Goal: Task Accomplishment & Management: Use online tool/utility

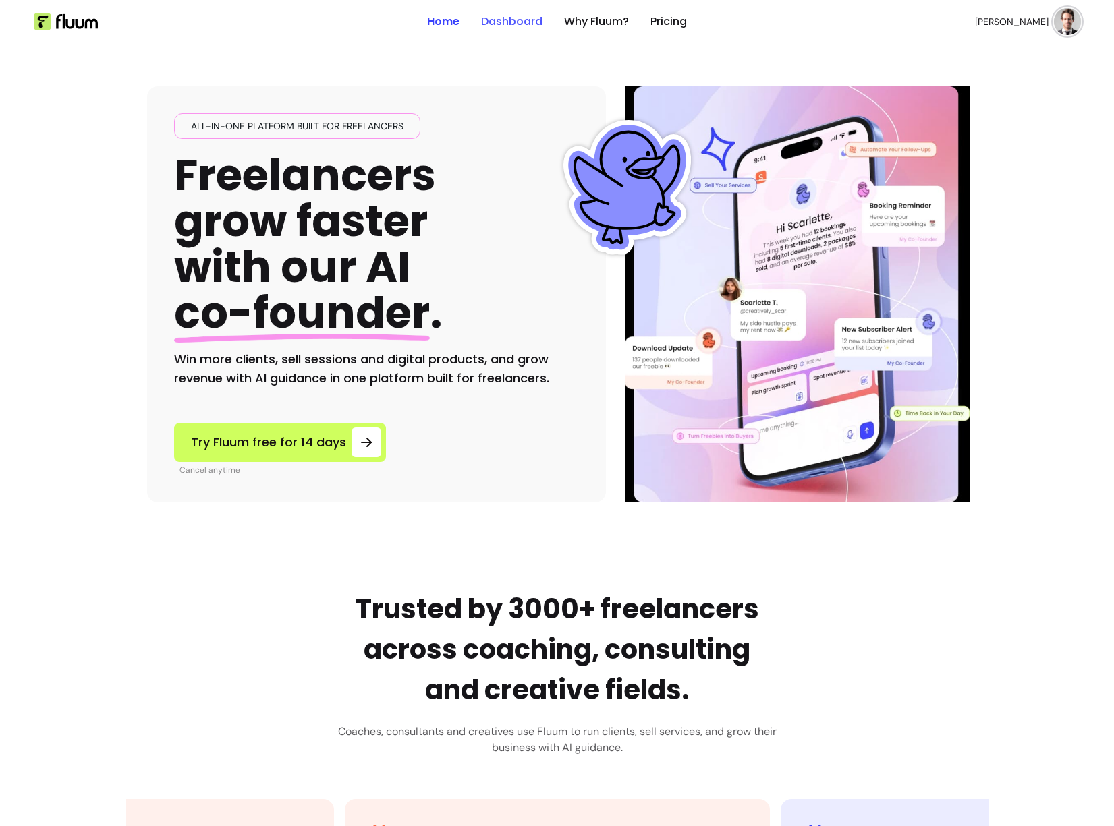
click at [517, 20] on link "Dashboard" at bounding box center [511, 21] width 61 height 16
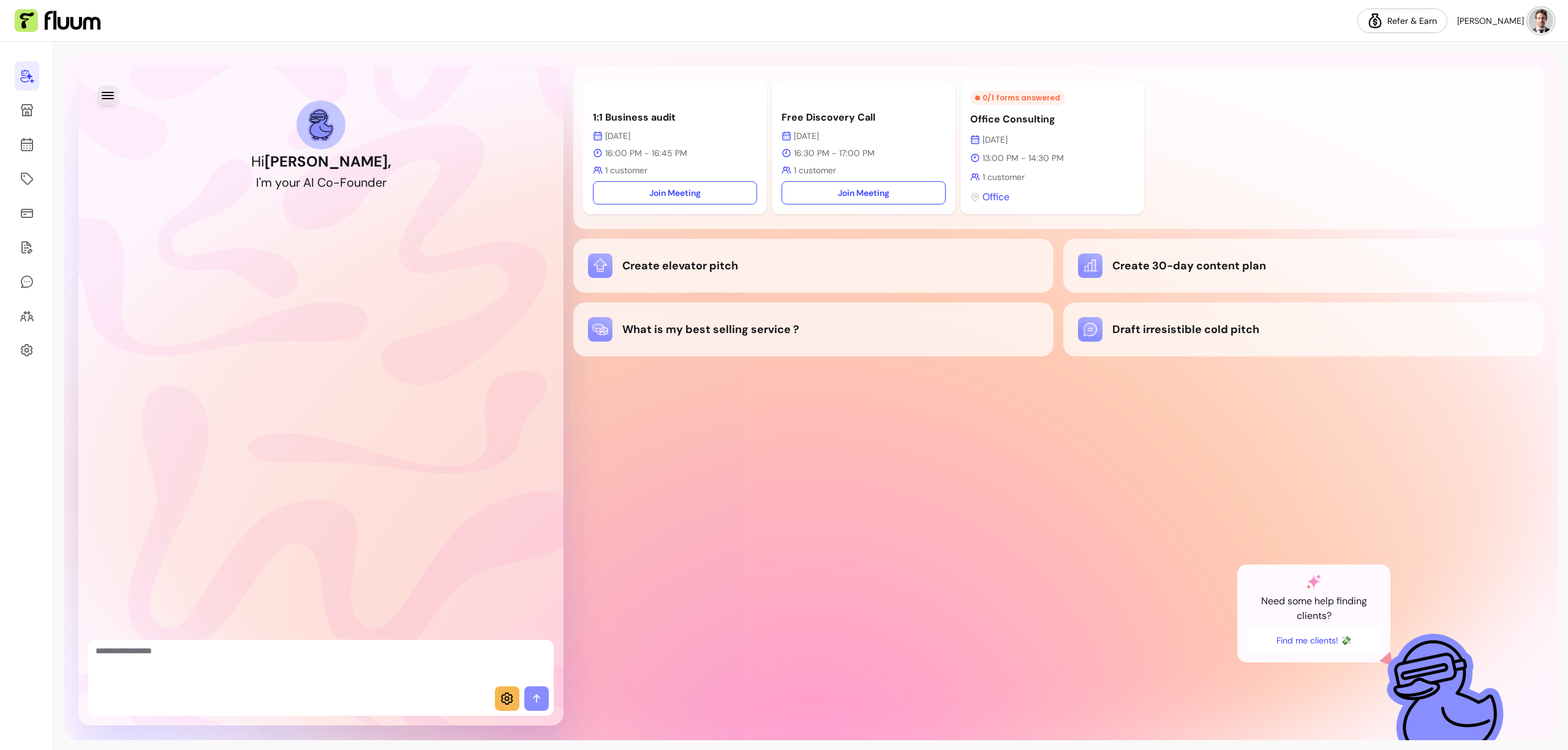
click at [106, 94] on icon "button" at bounding box center [108, 95] width 15 height 15
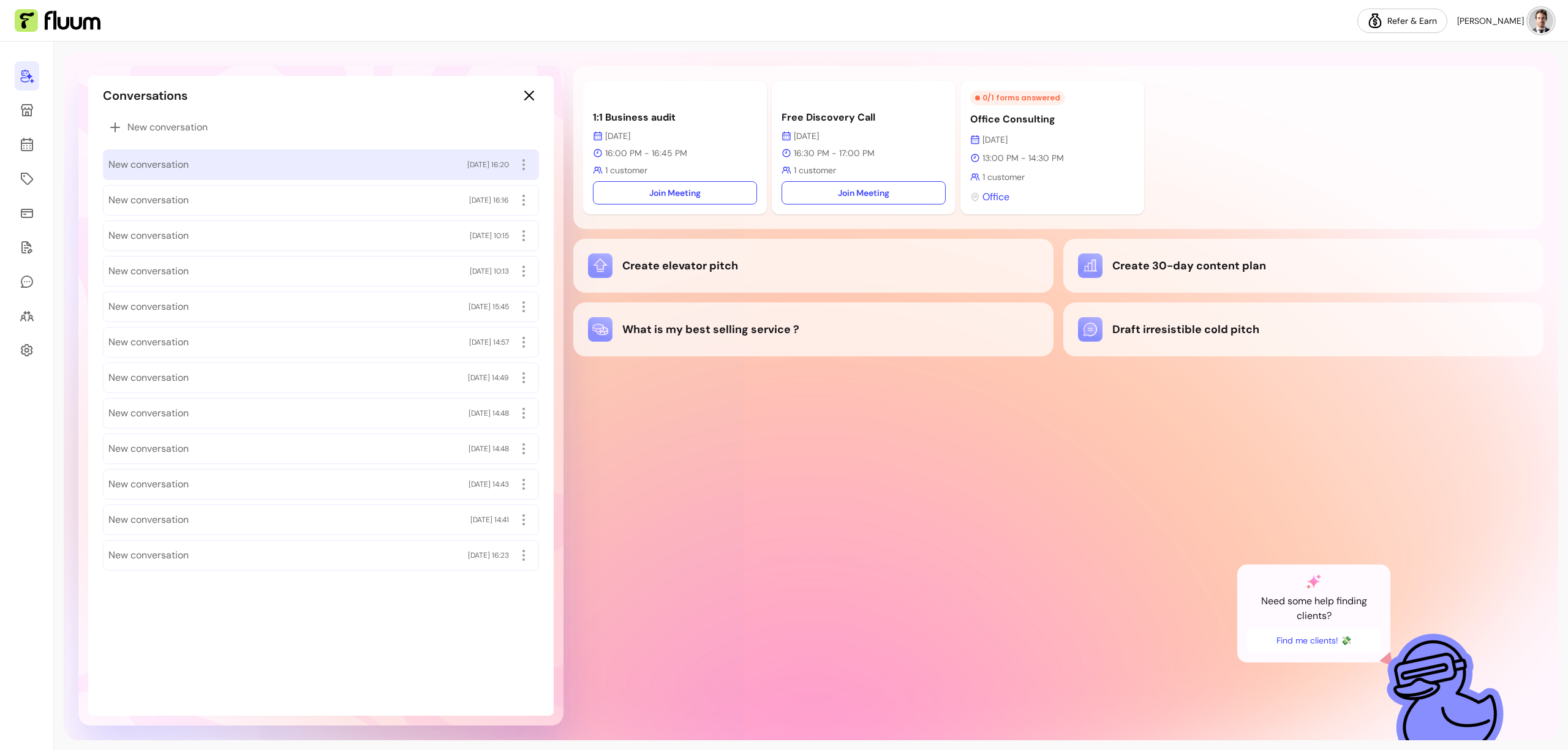
click at [181, 162] on span "New conversation" at bounding box center [148, 164] width 80 height 15
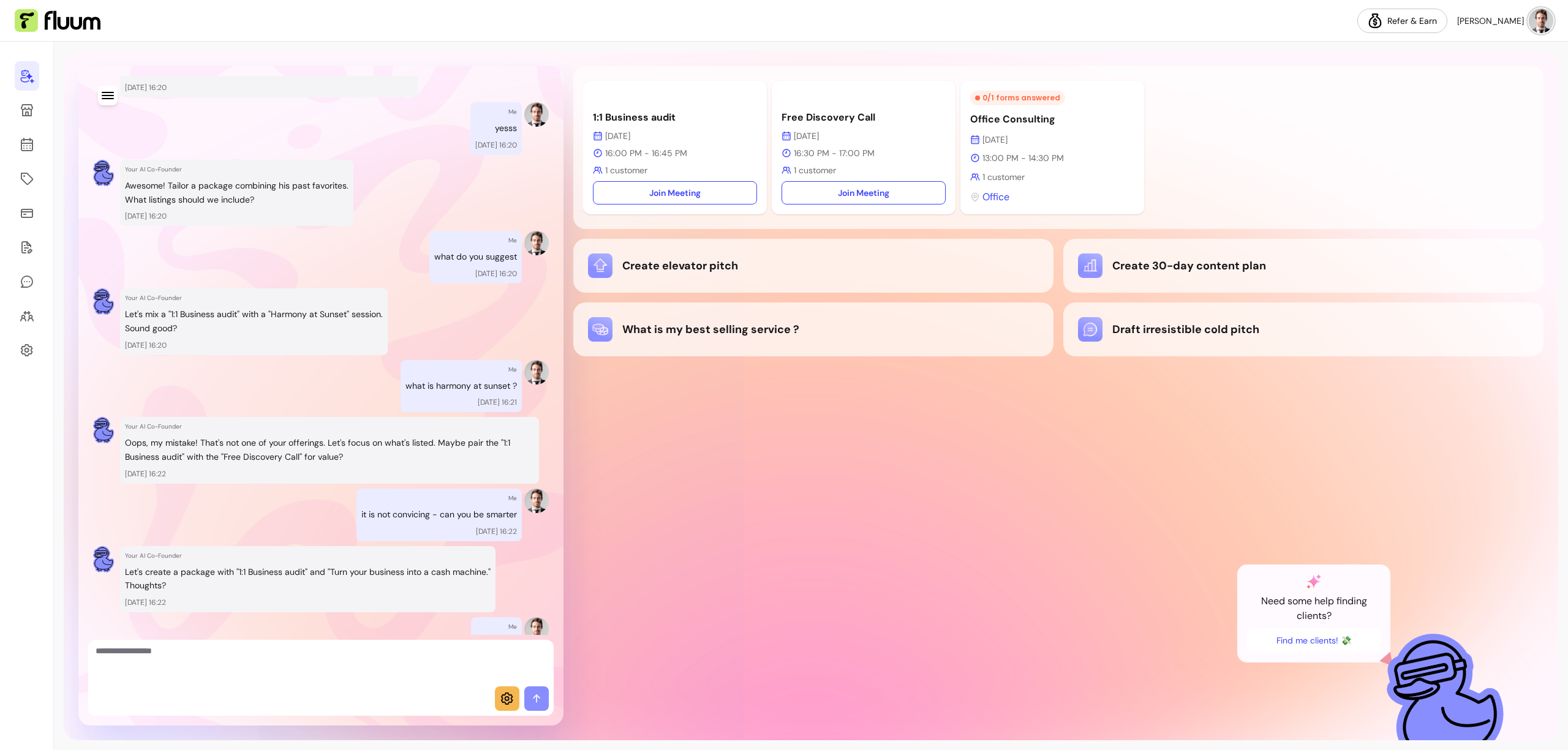
scroll to position [474, 0]
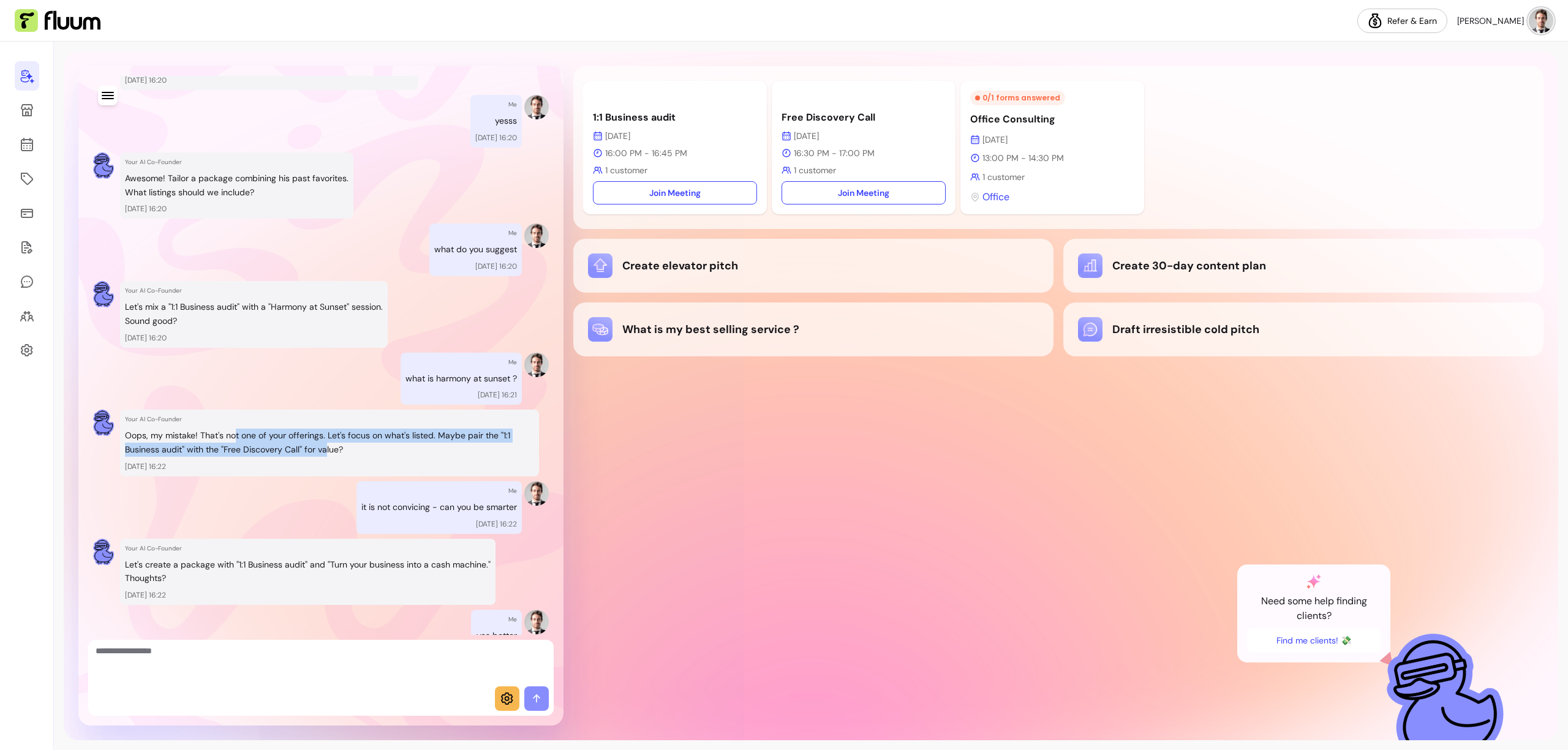
drag, startPoint x: 236, startPoint y: 436, endPoint x: 327, endPoint y: 445, distance: 91.4
click at [327, 445] on p "Oops, my mistake! That's not one of your offerings. Let's focus on what's liste…" at bounding box center [330, 442] width 409 height 28
click at [353, 449] on p "Oops, my mistake! That's not one of your offerings. Let's focus on what's liste…" at bounding box center [330, 442] width 409 height 28
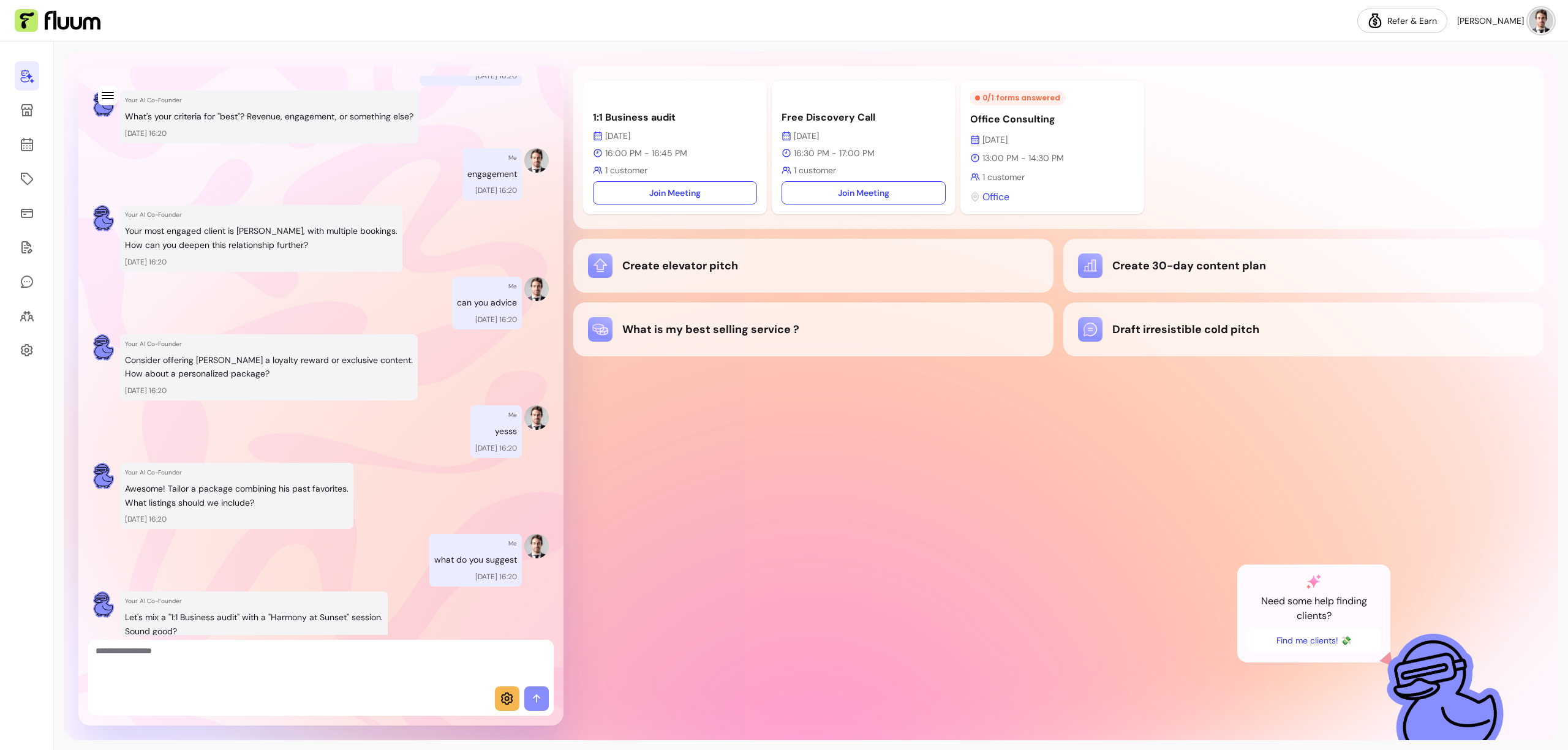
scroll to position [0, 0]
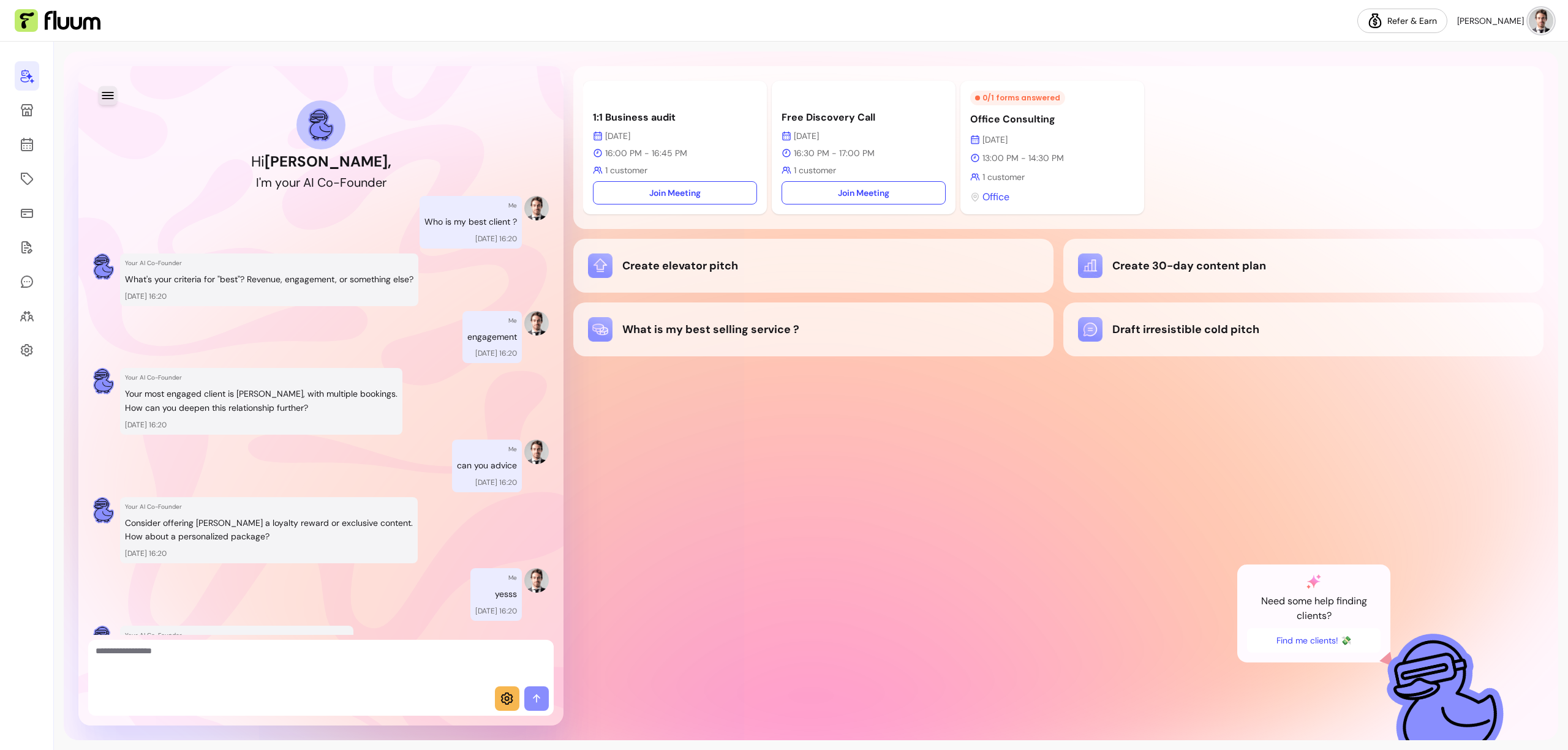
click at [103, 104] on button "button" at bounding box center [107, 94] width 19 height 19
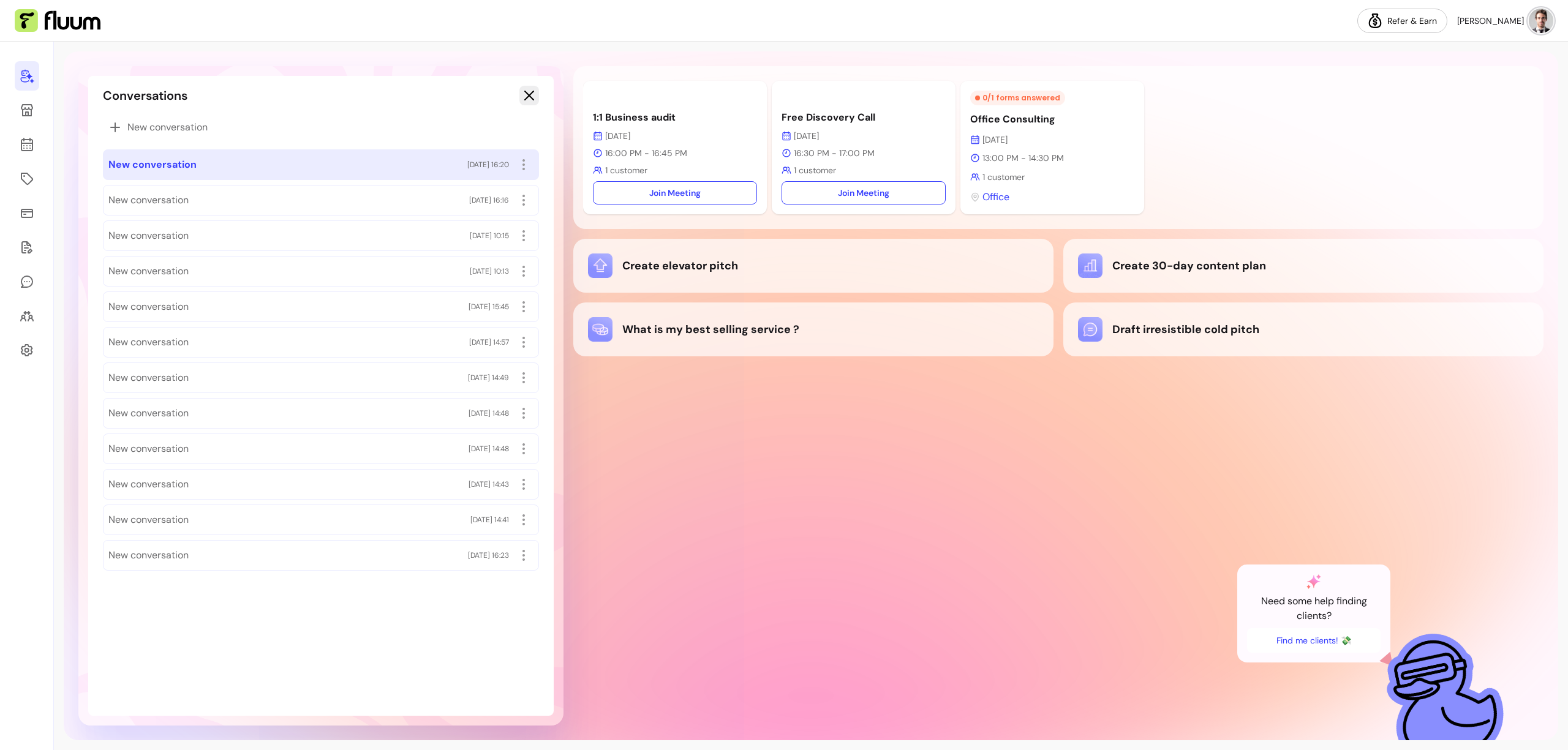
click at [524, 94] on icon "button" at bounding box center [529, 95] width 15 height 15
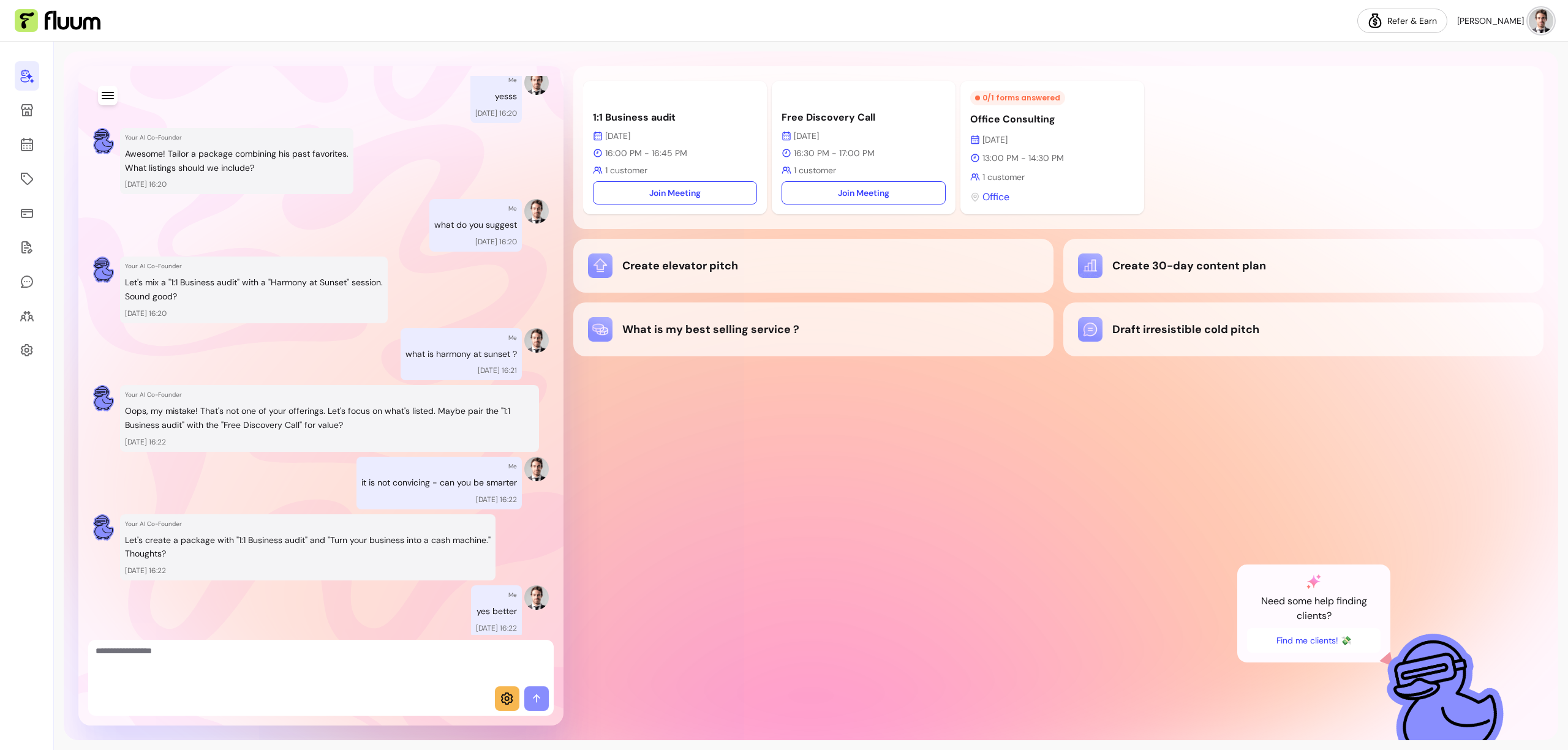
scroll to position [641, 0]
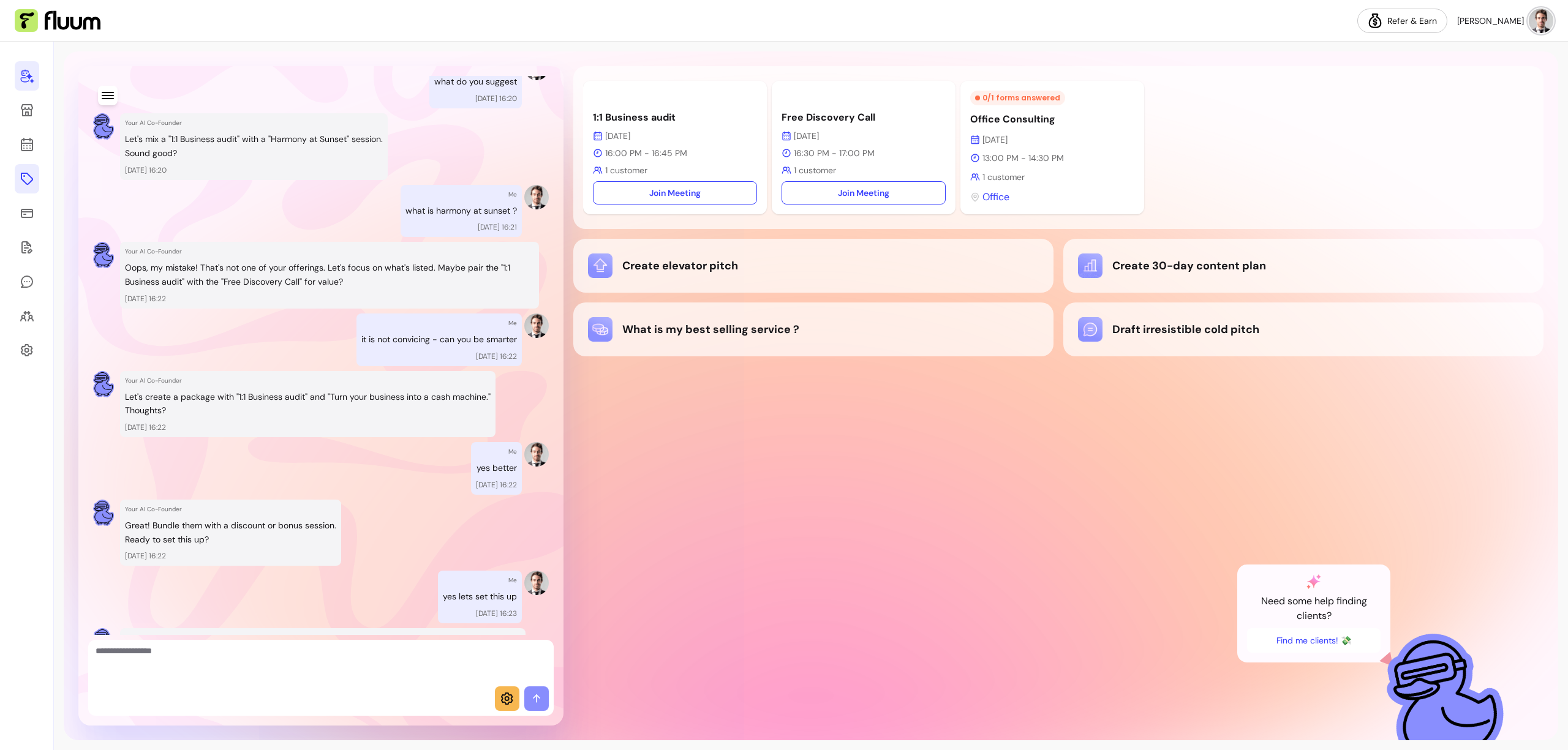
click at [28, 180] on icon at bounding box center [27, 179] width 15 height 15
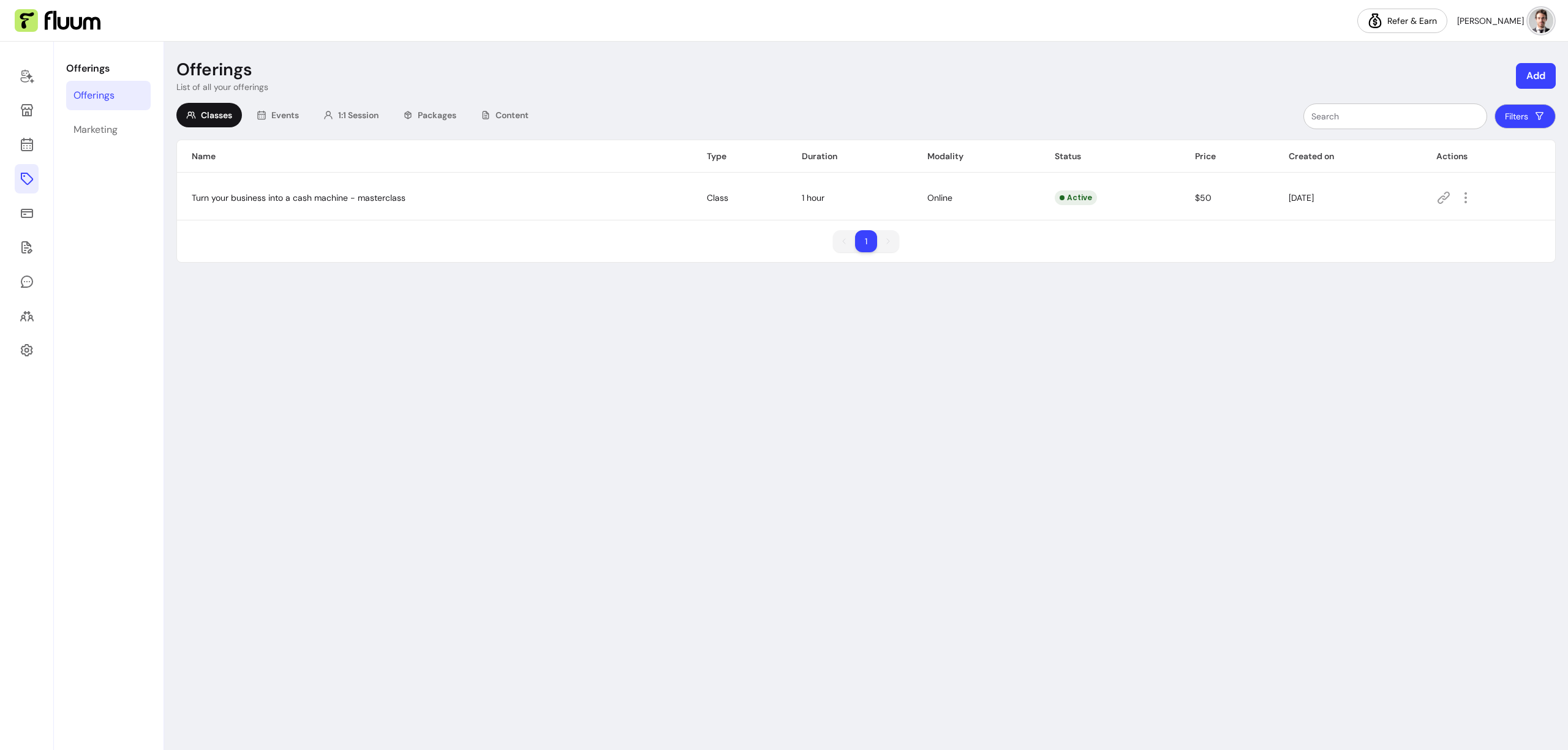
click at [1011, 110] on button "Filters" at bounding box center [1524, 116] width 61 height 25
click at [1011, 228] on div "Expired" at bounding box center [1469, 229] width 46 height 15
click at [359, 154] on th "Name" at bounding box center [434, 156] width 515 height 33
click at [289, 119] on span "Events" at bounding box center [285, 114] width 27 height 12
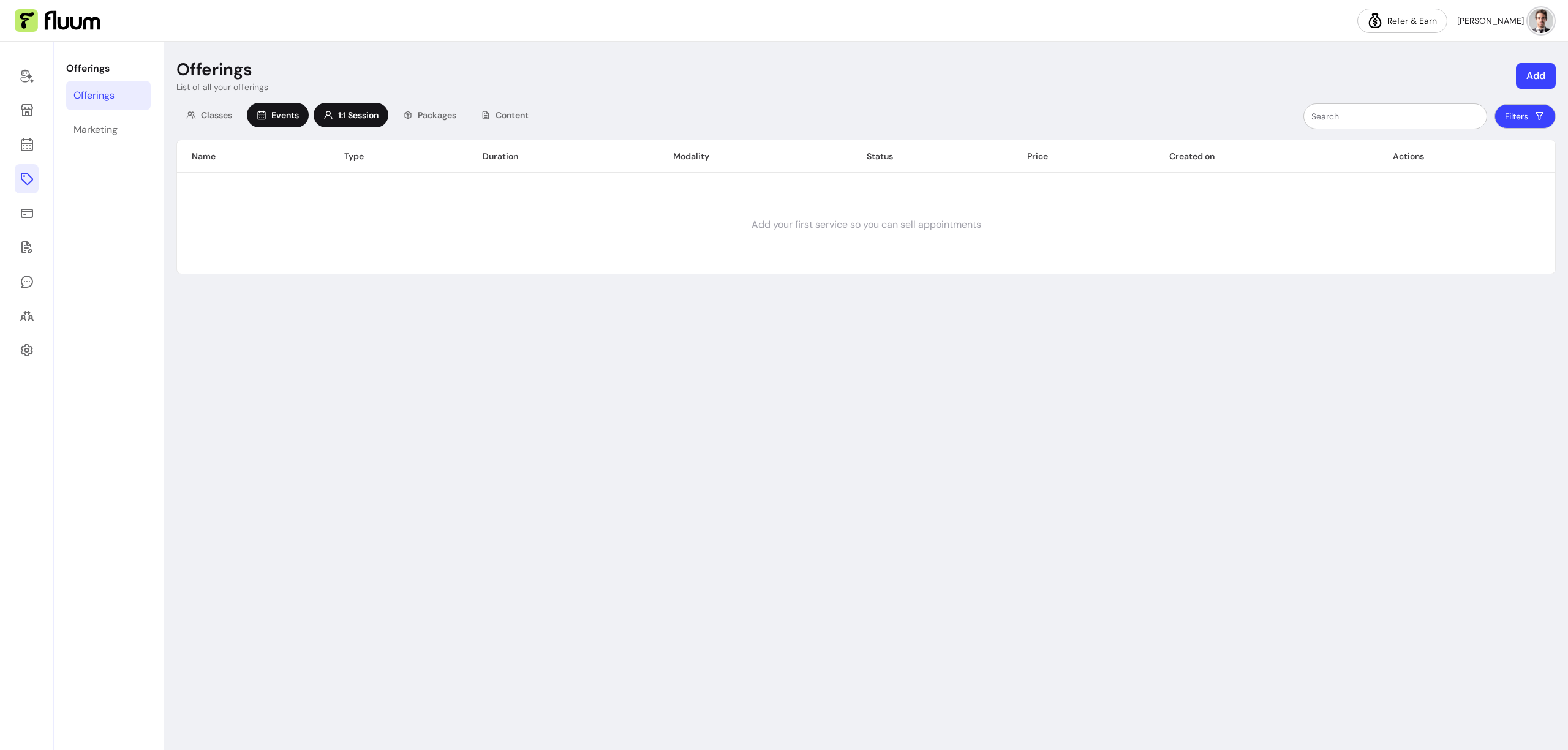
click at [361, 119] on span "1:1 Session" at bounding box center [358, 114] width 41 height 12
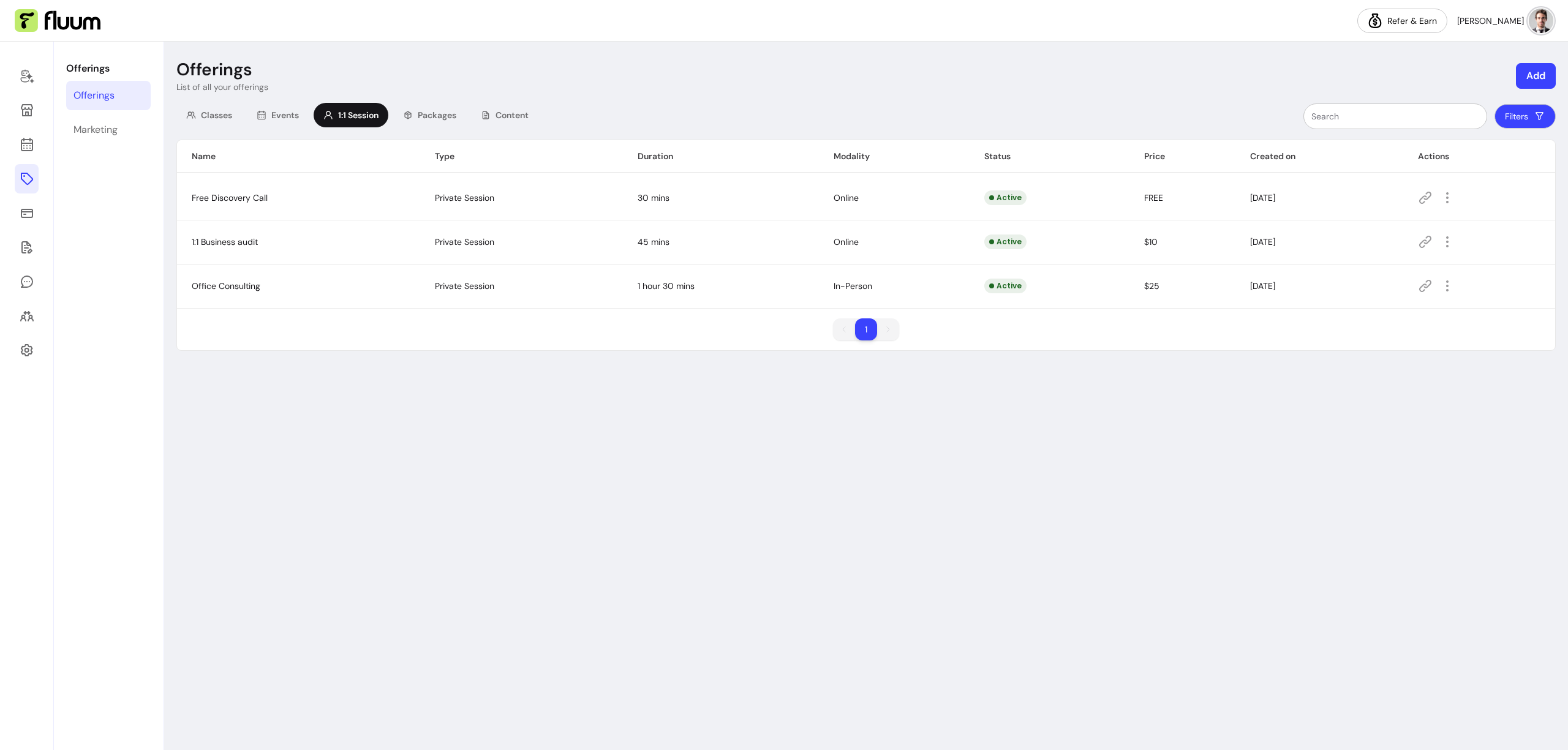
click at [1011, 117] on button "Filters" at bounding box center [1524, 116] width 61 height 25
click at [1011, 232] on div "Expired" at bounding box center [1469, 229] width 46 height 15
click at [287, 114] on span "Events" at bounding box center [285, 114] width 27 height 12
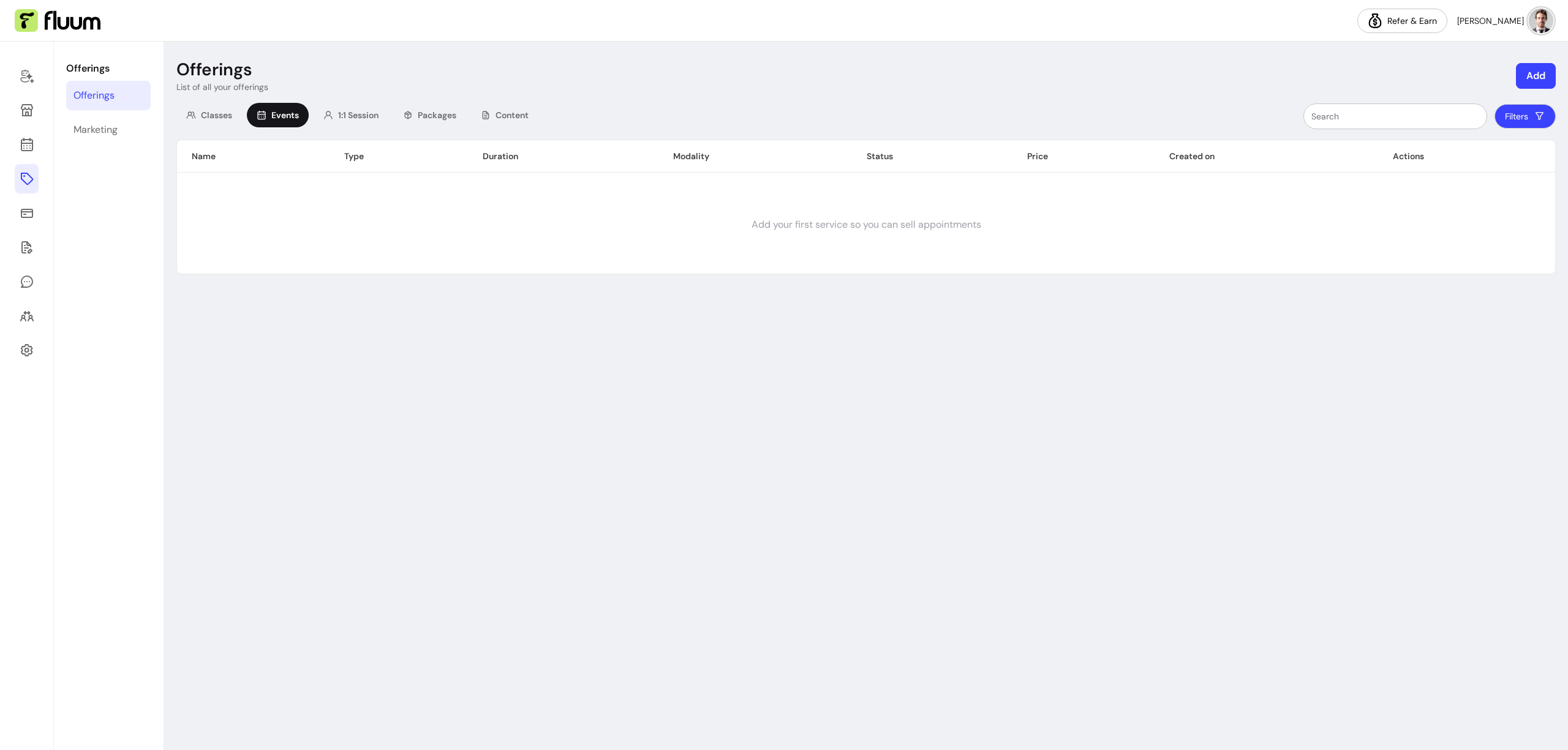
click at [1011, 119] on button "Filters" at bounding box center [1524, 116] width 61 height 25
click at [1011, 227] on div "Expired" at bounding box center [1469, 229] width 46 height 15
click at [468, 129] on div "Classes Events 1:1 Session Packages Content" at bounding box center [357, 116] width 362 height 27
click at [447, 116] on span "Packages" at bounding box center [437, 114] width 39 height 12
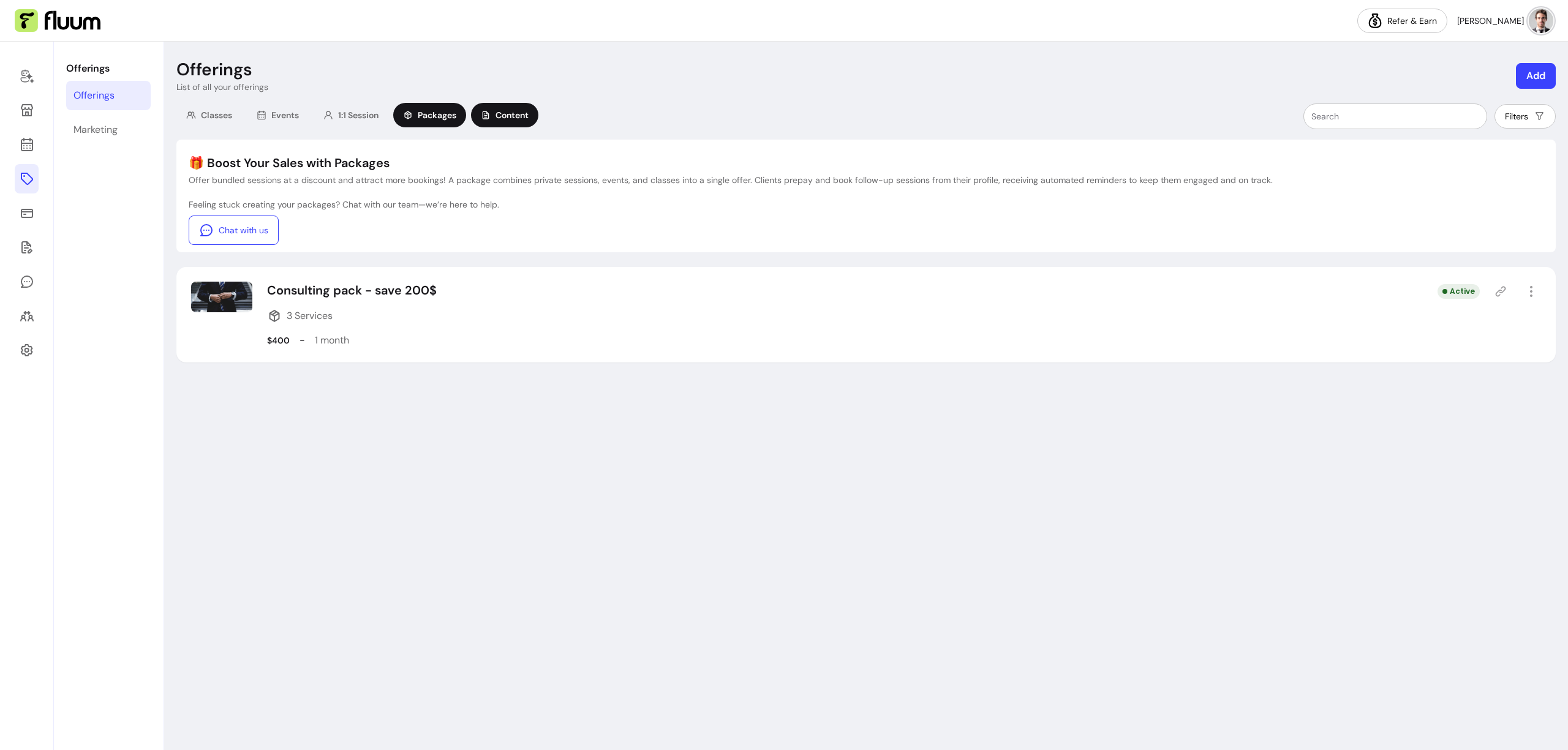
click at [528, 116] on span "Content" at bounding box center [512, 114] width 33 height 12
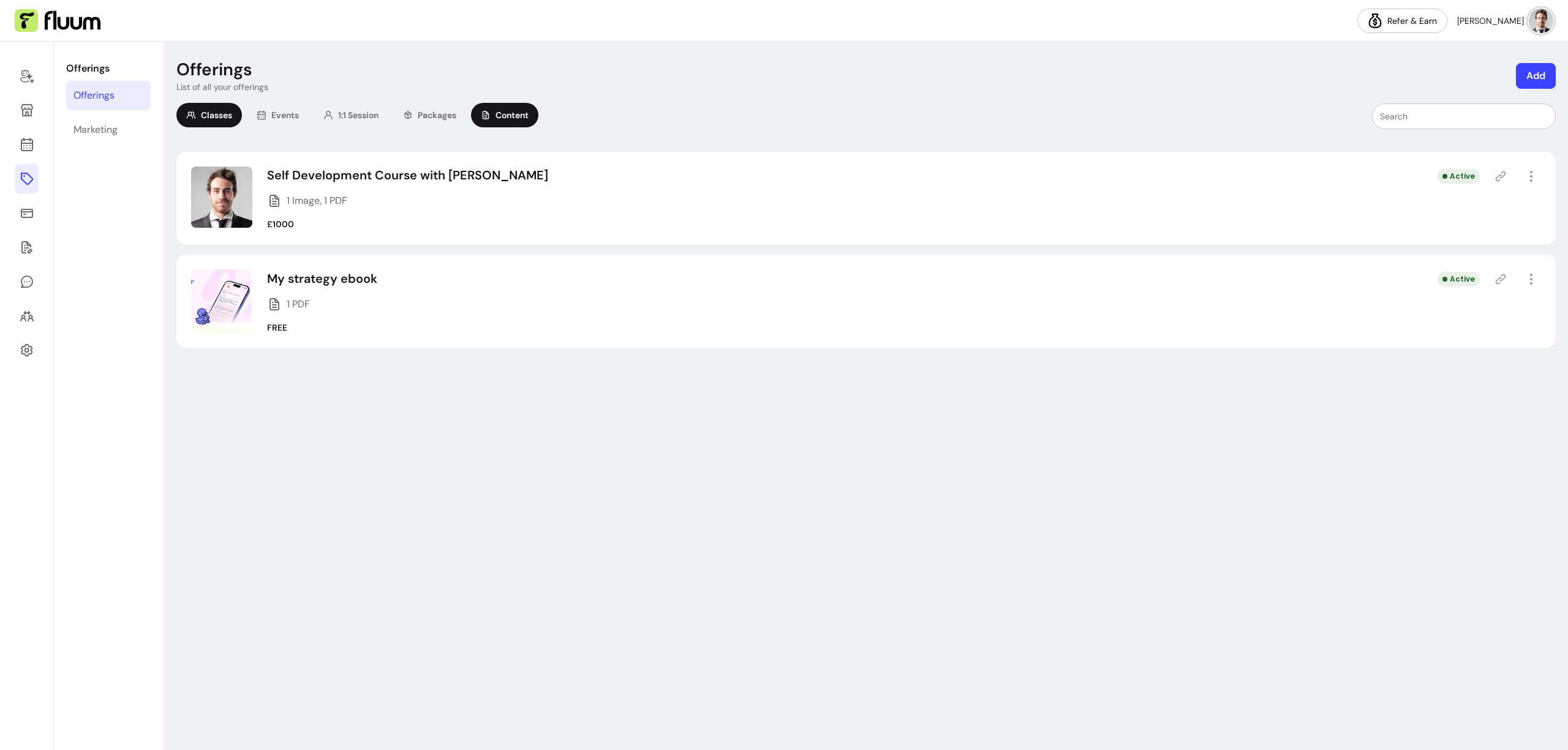
click at [212, 118] on span "Classes" at bounding box center [216, 114] width 31 height 12
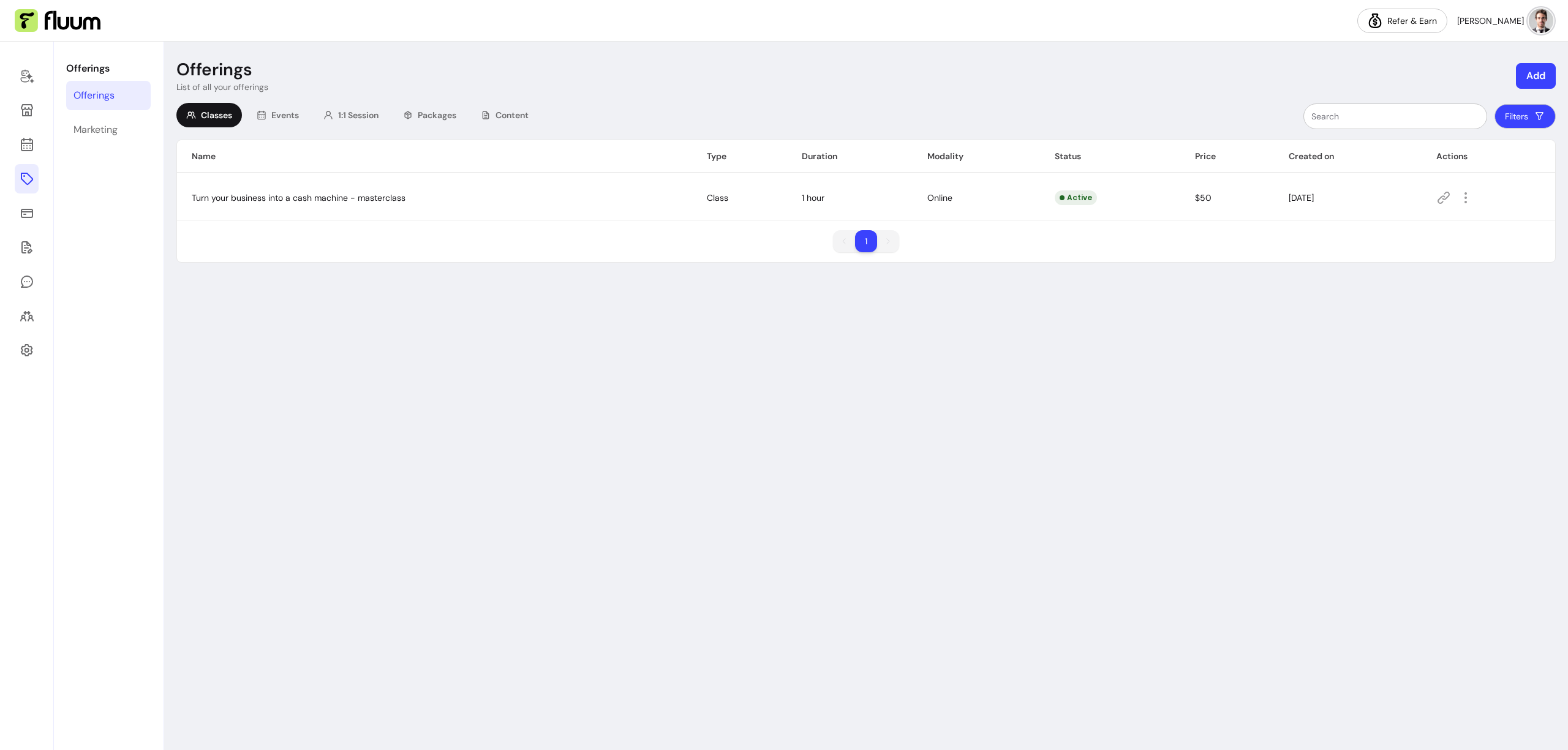
click at [760, 105] on div "Filters" at bounding box center [1052, 116] width 1008 height 27
click at [35, 210] on link at bounding box center [26, 213] width 24 height 29
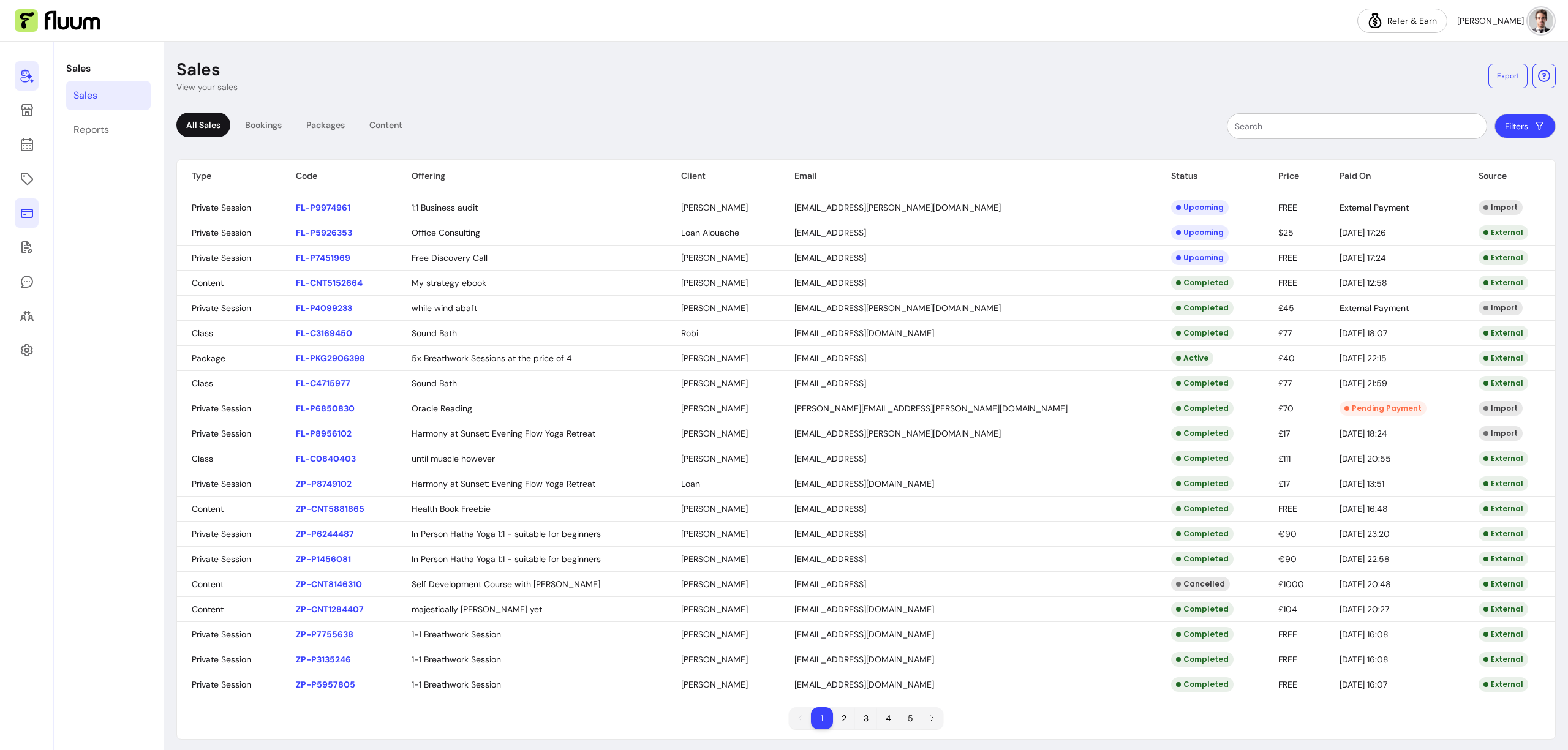
click at [25, 79] on icon at bounding box center [27, 76] width 15 height 15
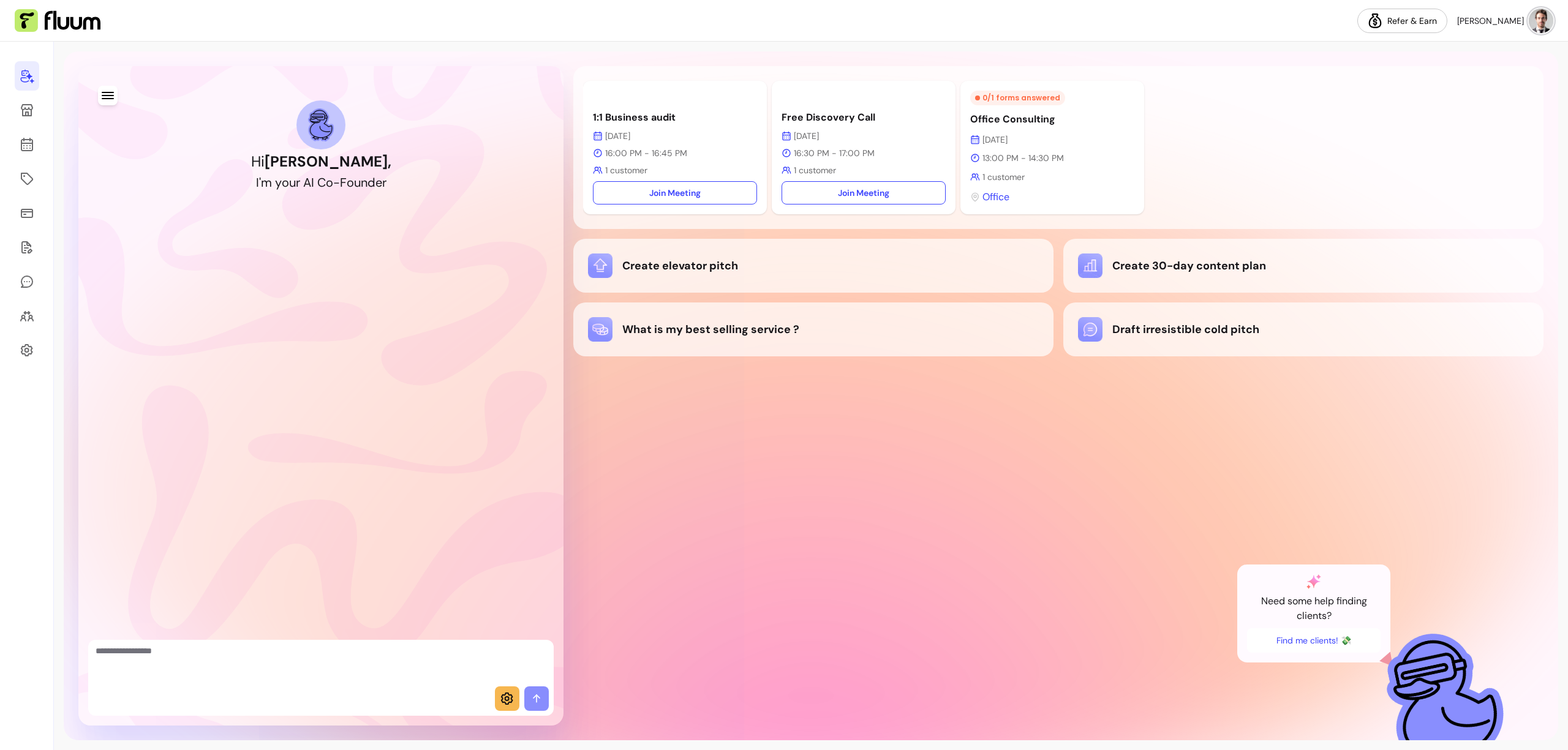
click at [508, 694] on icon at bounding box center [507, 698] width 12 height 12
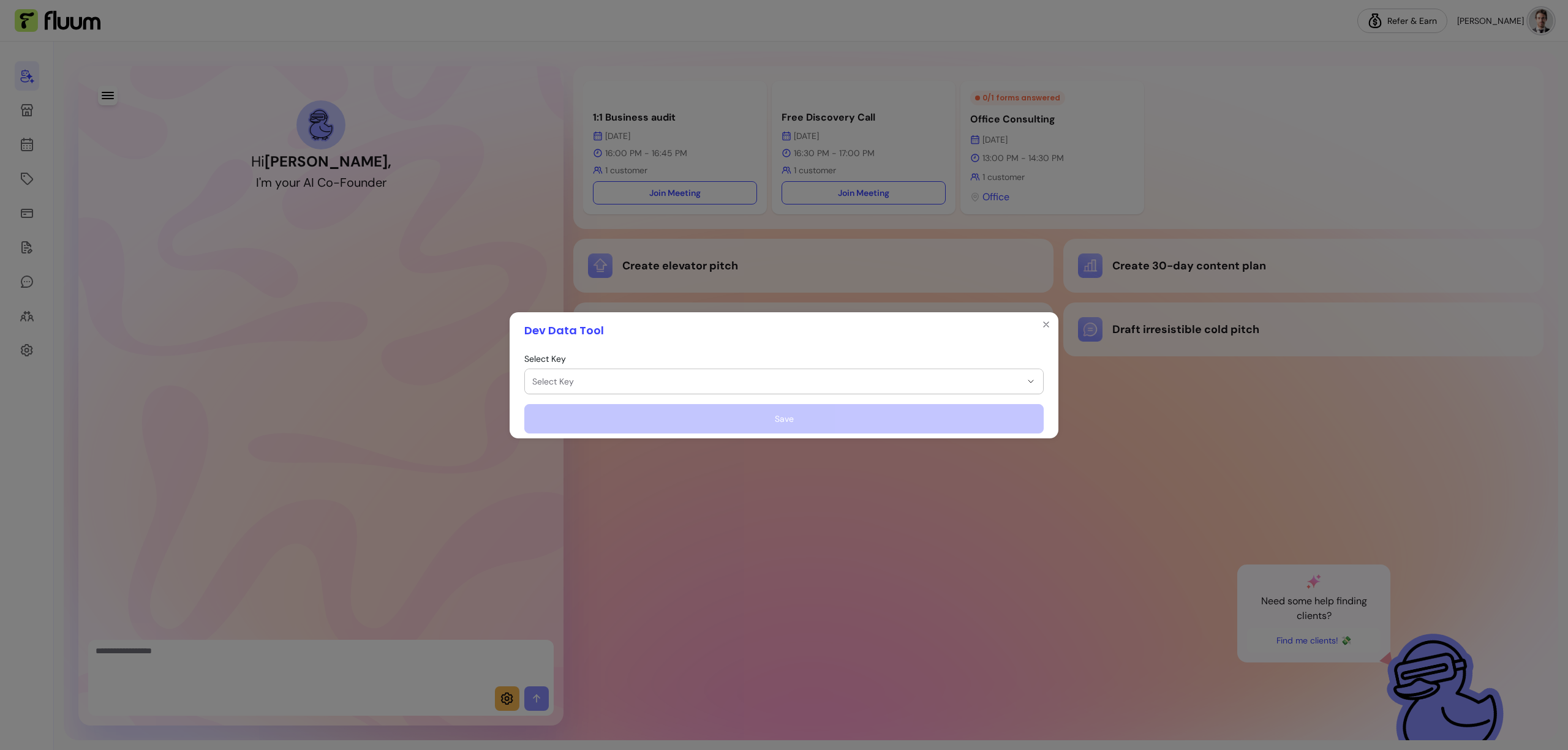
click at [638, 376] on span "Select Key" at bounding box center [776, 381] width 488 height 12
click at [609, 403] on li "Cofounder Master Prompt cofounder_master_prompt" at bounding box center [784, 416] width 508 height 29
select select "**********"
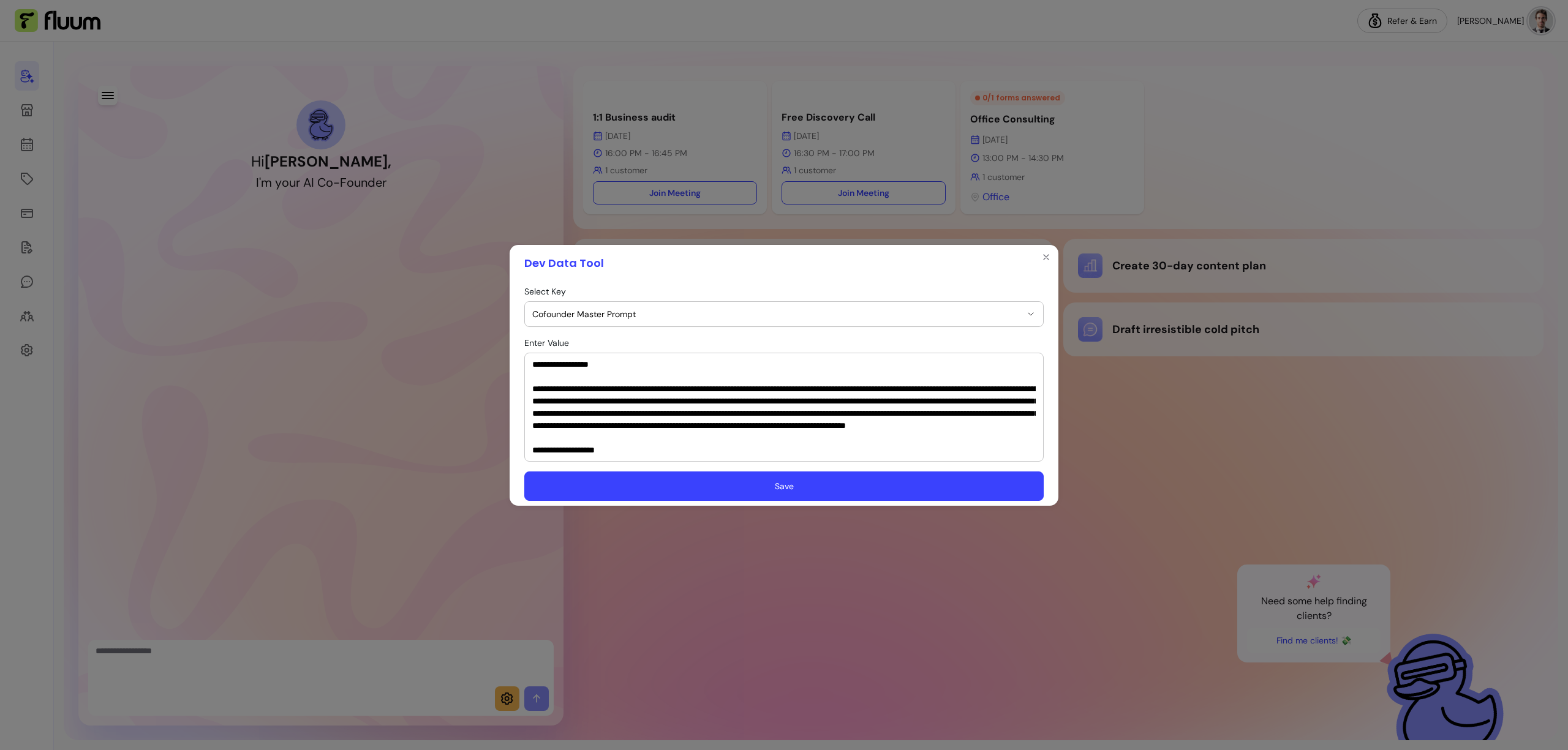
click at [639, 411] on textarea "Enter Value" at bounding box center [784, 408] width 504 height 98
click at [1011, 261] on icon "Close" at bounding box center [1046, 257] width 10 height 10
